Goal: Task Accomplishment & Management: Use online tool/utility

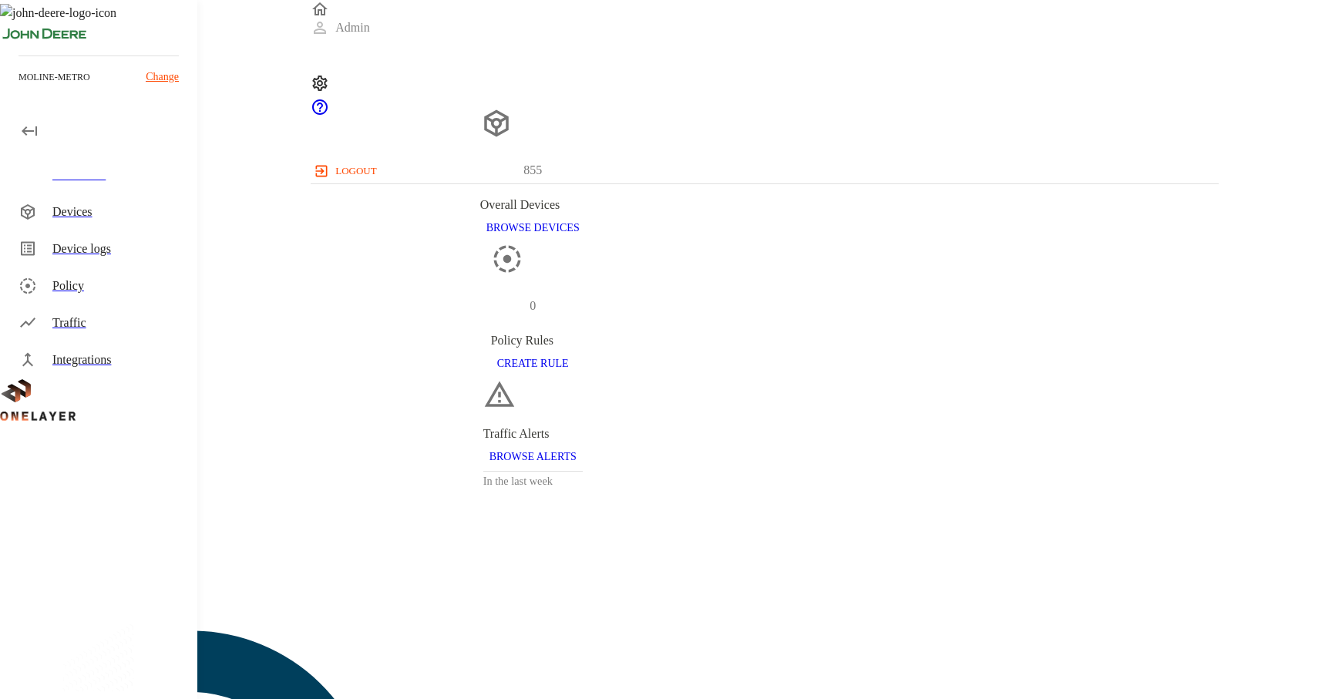
click at [146, 170] on div "Dashboard" at bounding box center [118, 175] width 133 height 18
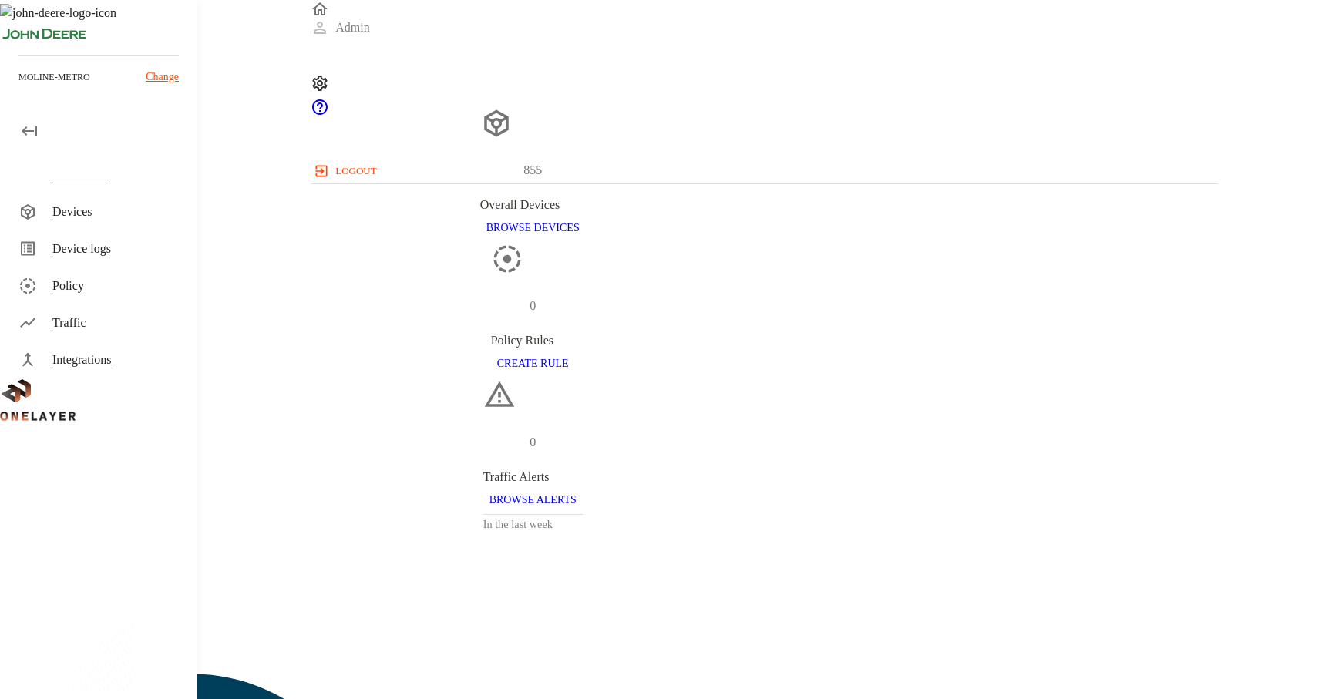
click at [121, 207] on div "Devices" at bounding box center [118, 212] width 133 height 18
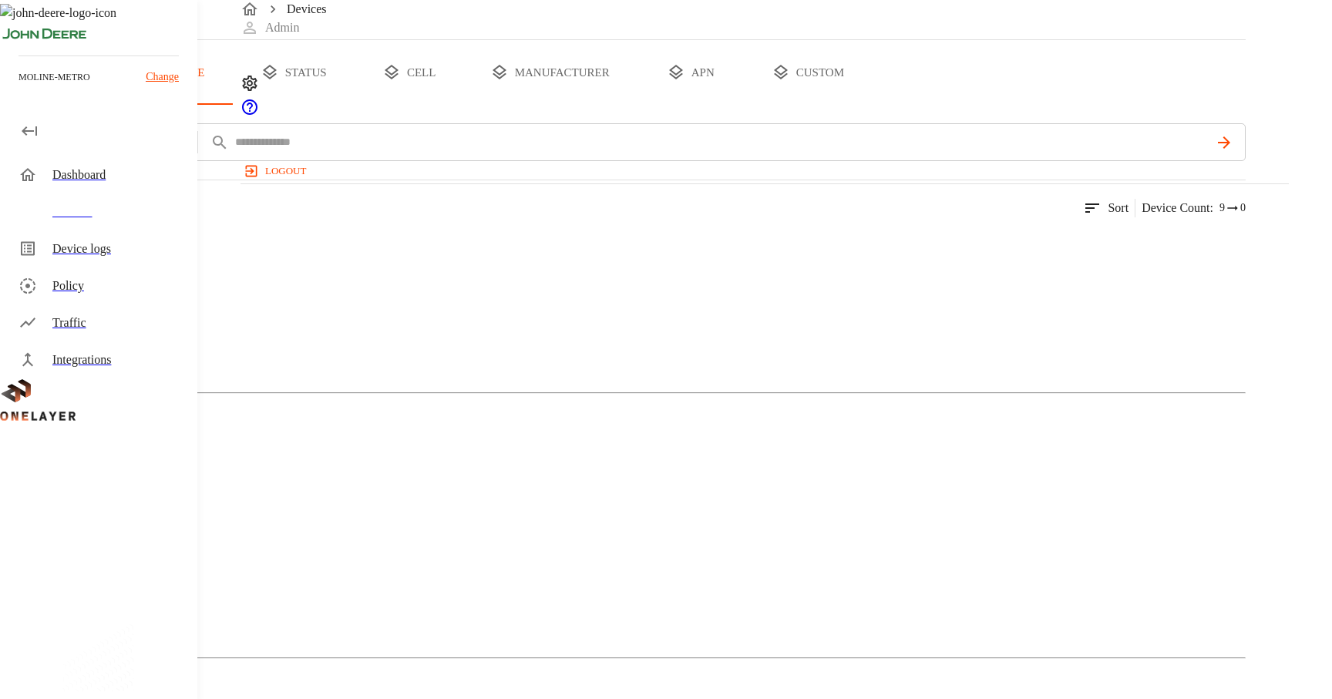
scroll to position [47, 0]
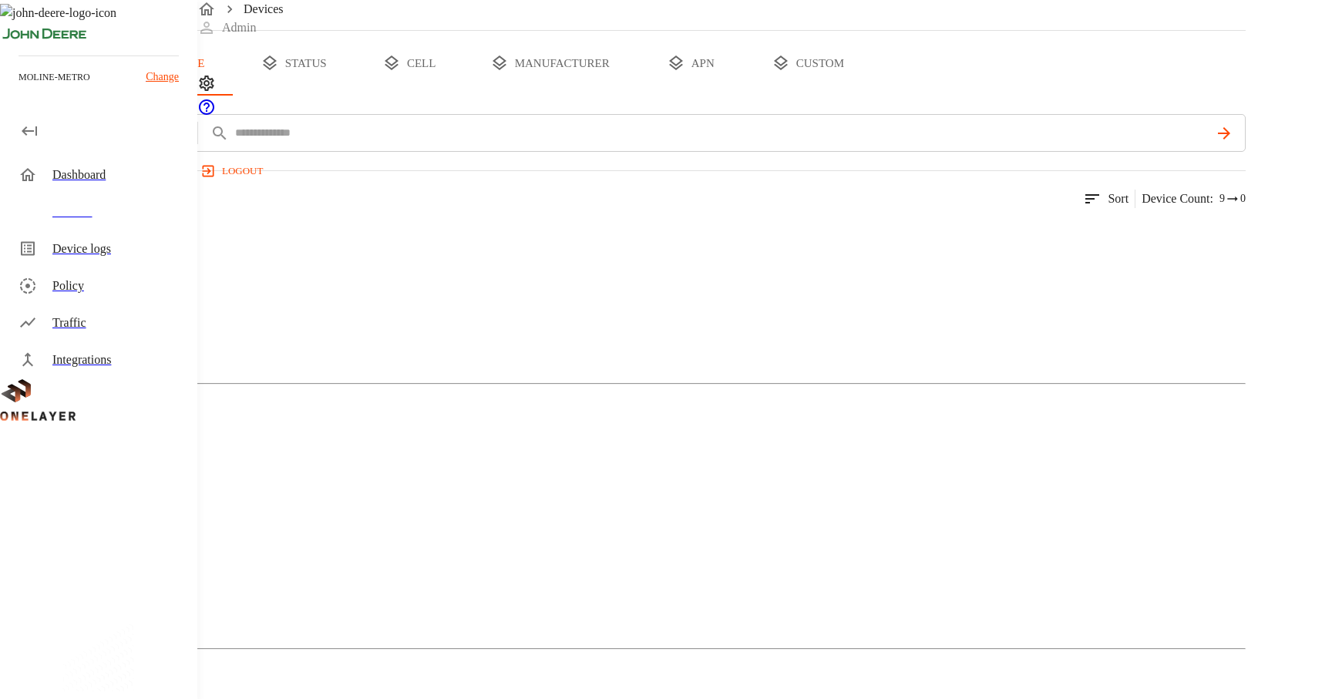
click at [31, 245] on figure at bounding box center [31, 236] width 0 height 18
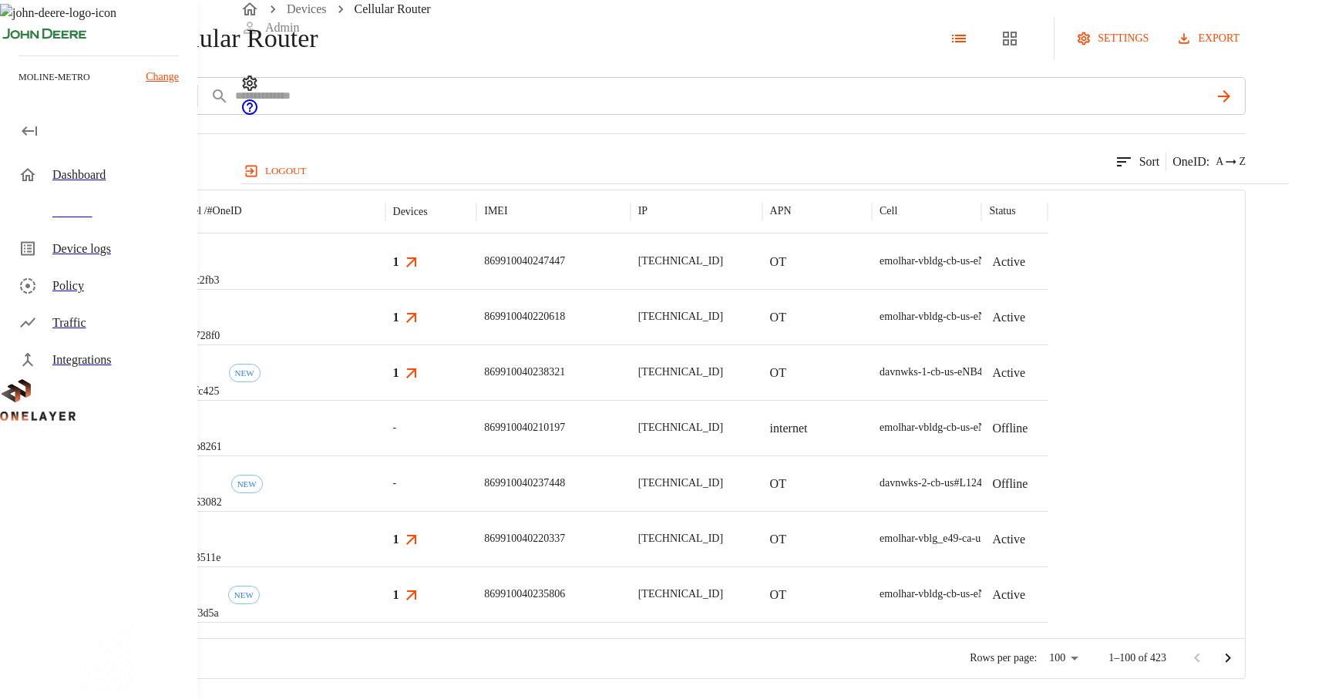
click at [385, 289] on div "eCell #002c2fb3" at bounding box center [276, 260] width 220 height 55
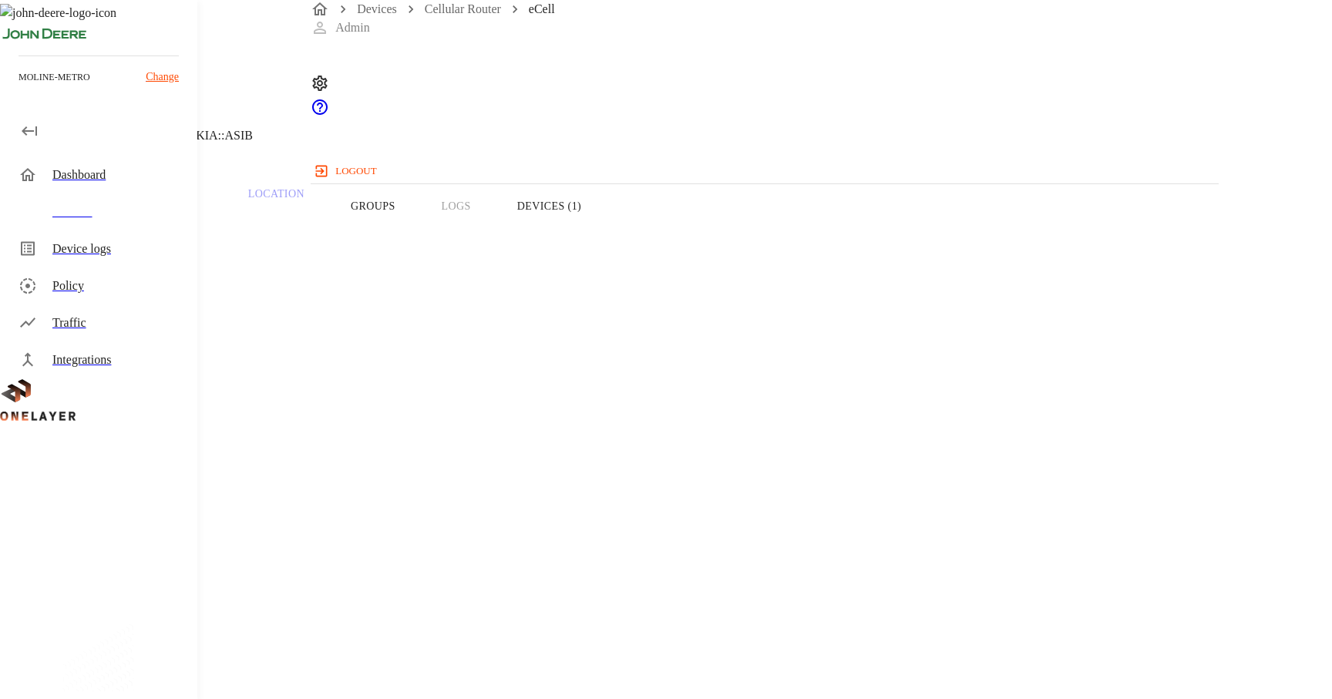
click at [79, 207] on div "Devices" at bounding box center [118, 212] width 133 height 18
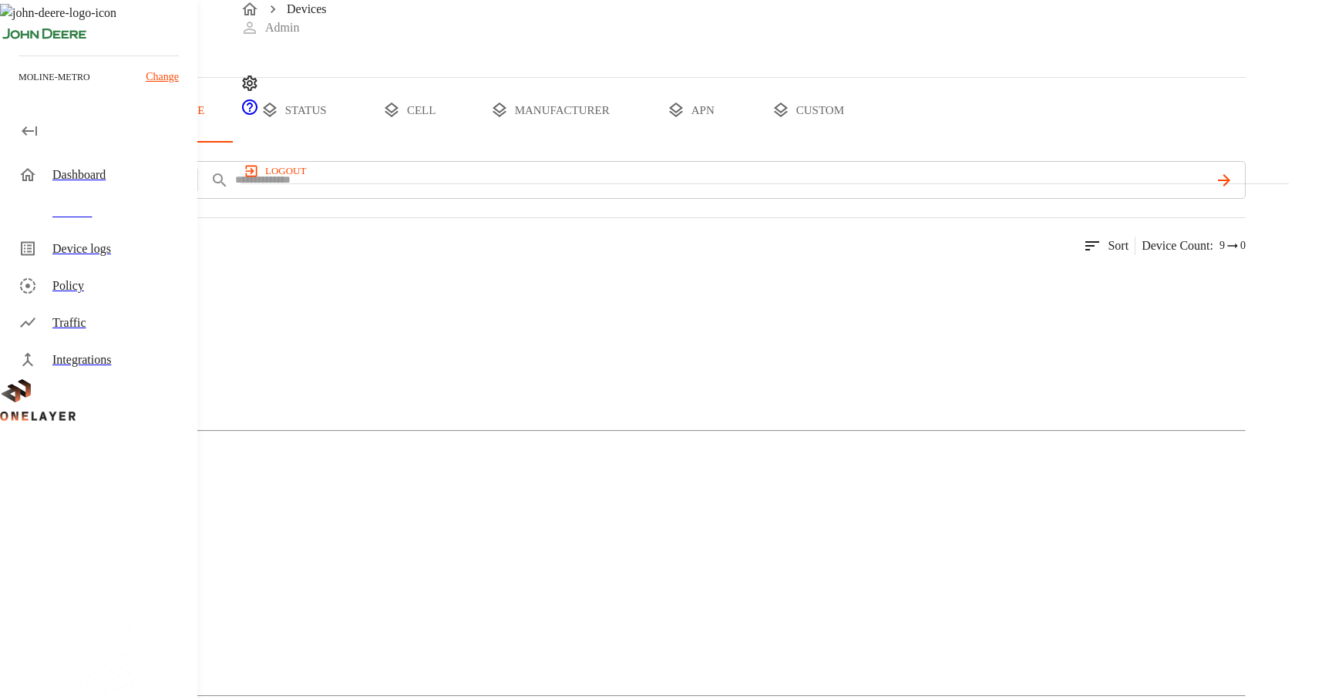
click at [119, 292] on figure at bounding box center [75, 283] width 89 height 18
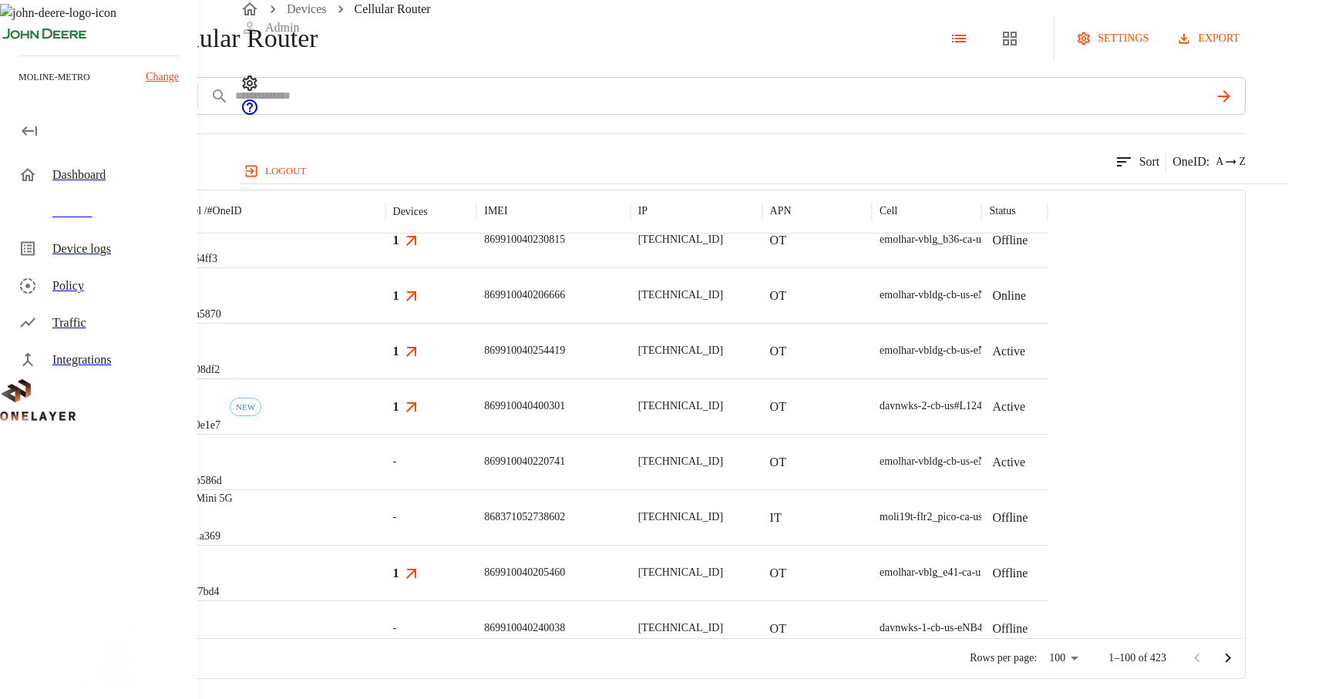
click at [385, 434] on div "eCell #2490e1e7 NEW" at bounding box center [276, 405] width 220 height 55
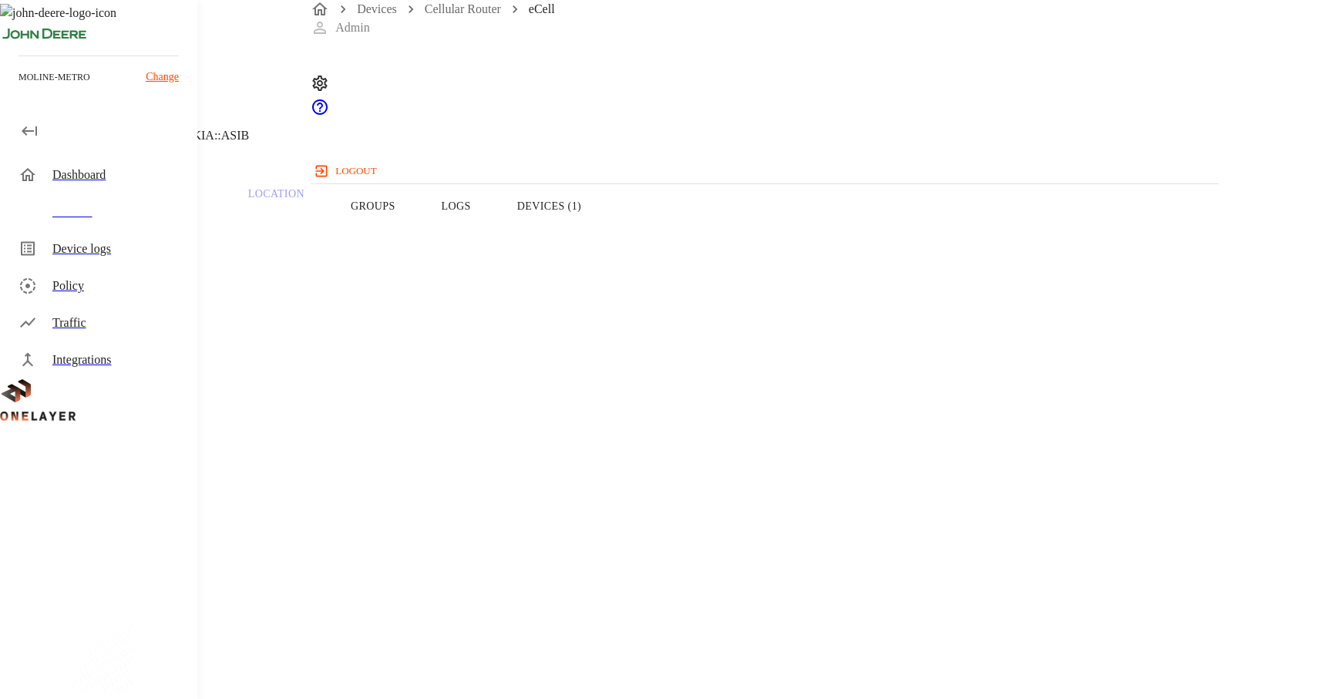
click at [352, 138] on header "eCell NEW [TECHNICAL_ID] #2490e1e7 Cell #L1243710802::NOKIA::ASIB" at bounding box center [532, 78] width 1065 height 157
click at [364, 15] on div "Devices Cellular Router eCell" at bounding box center [765, 9] width 908 height 18
click at [364, 15] on link "Devices" at bounding box center [377, 8] width 40 height 13
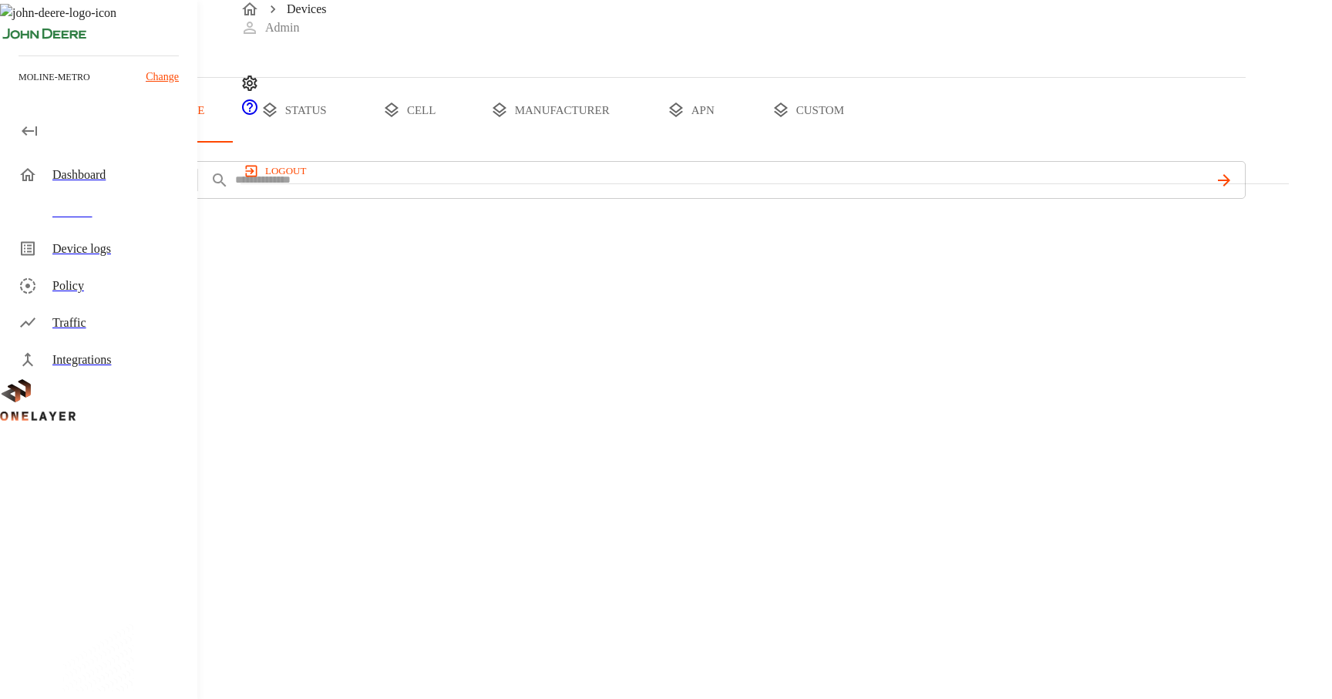
click at [120, 143] on button "all devices" at bounding box center [60, 110] width 120 height 65
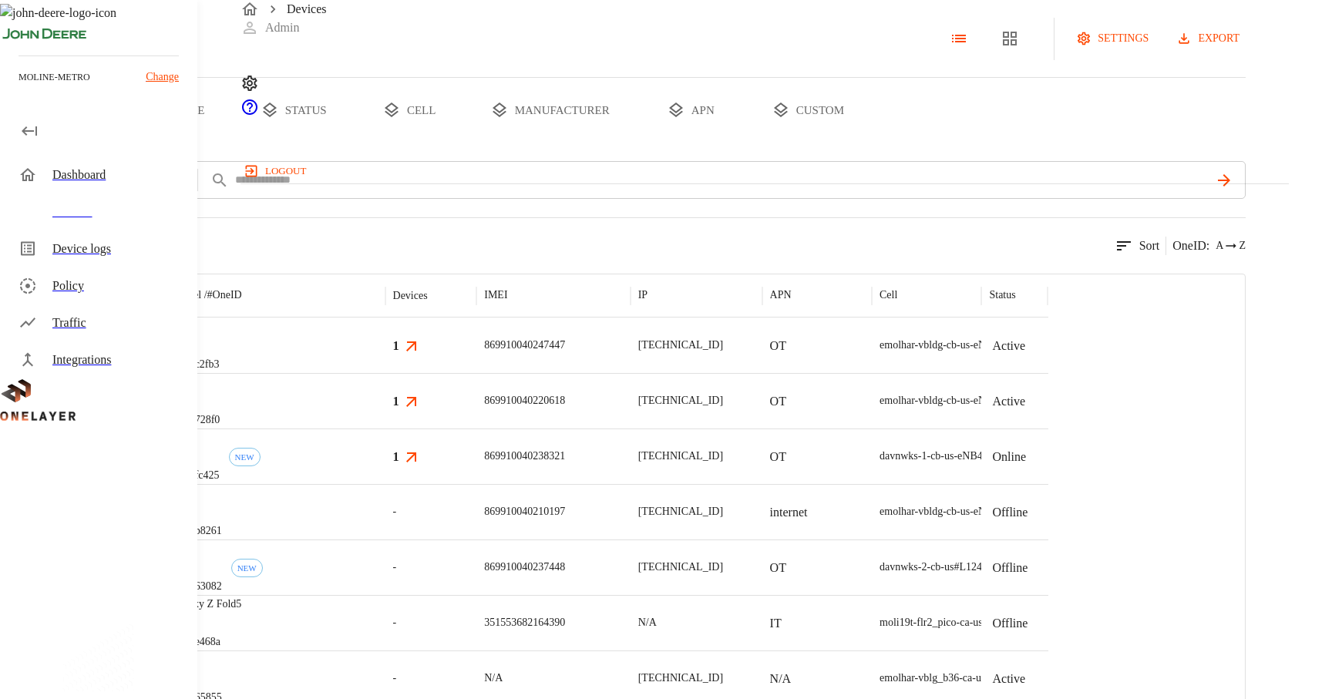
click at [236, 143] on button "type" at bounding box center [178, 110] width 116 height 65
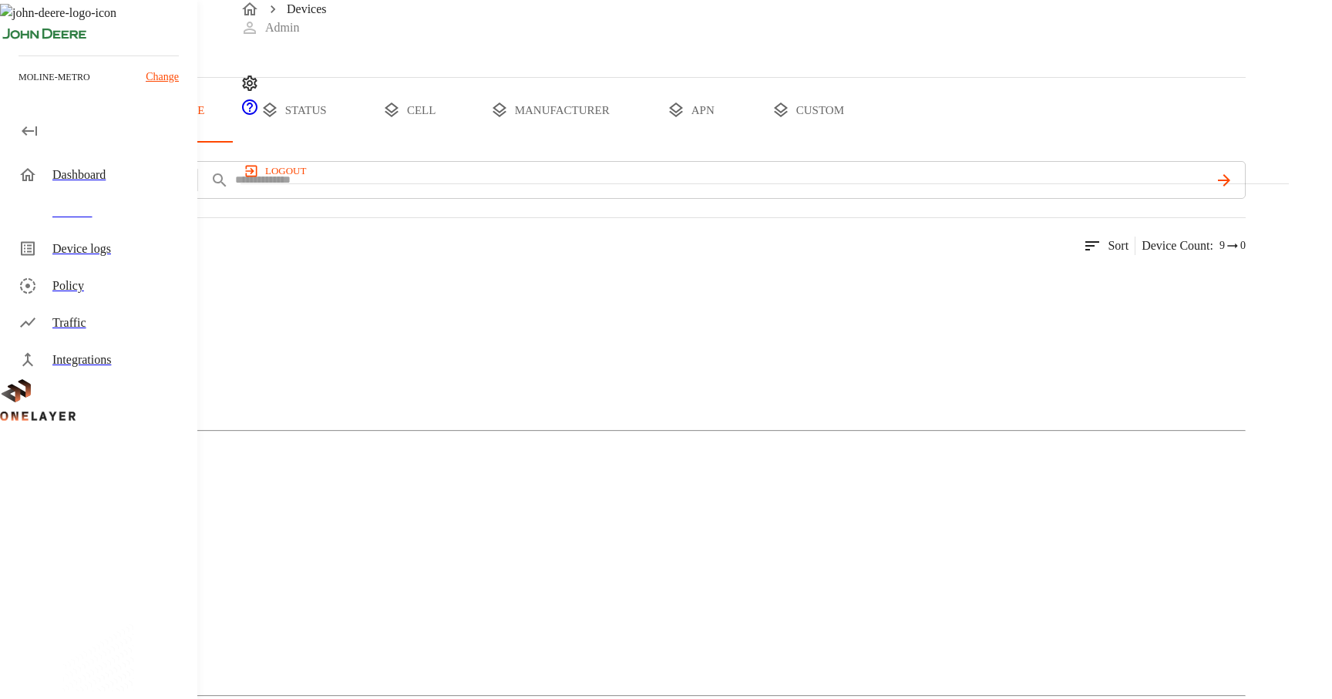
click at [119, 292] on img at bounding box center [75, 283] width 89 height 18
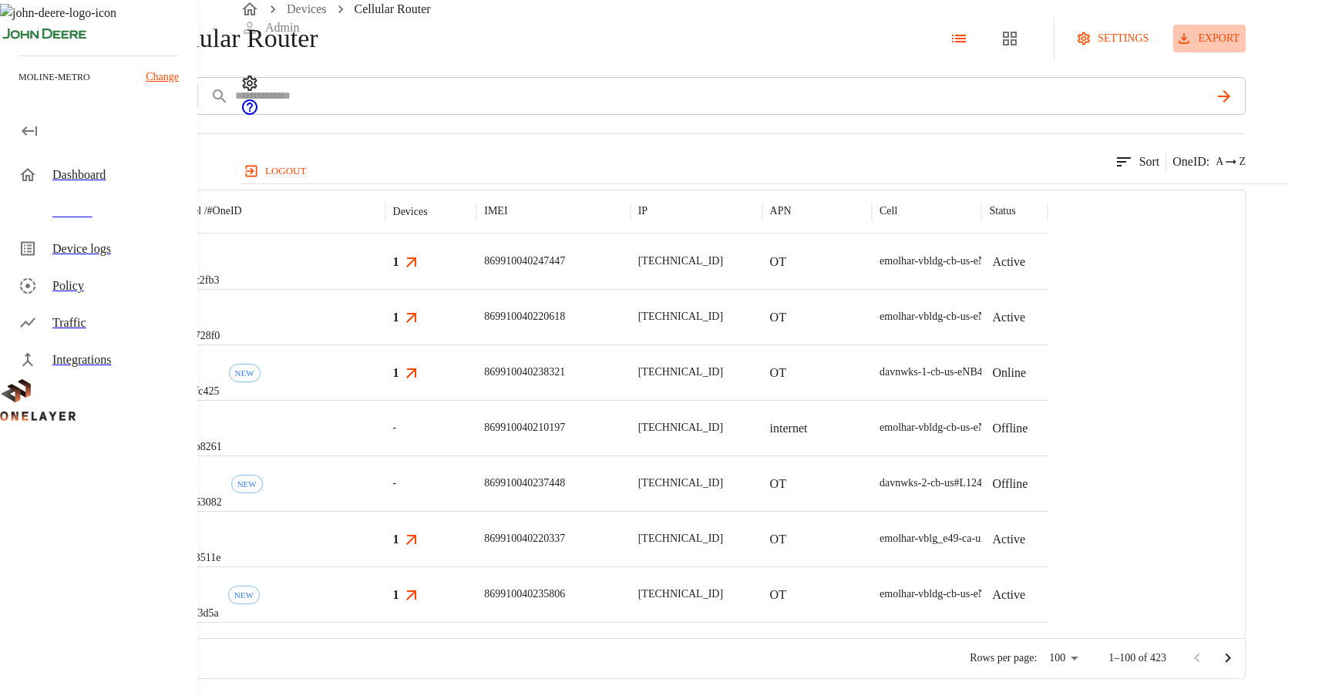
click at [1242, 53] on button "export" at bounding box center [1209, 39] width 72 height 29
